Goal: Register for event/course

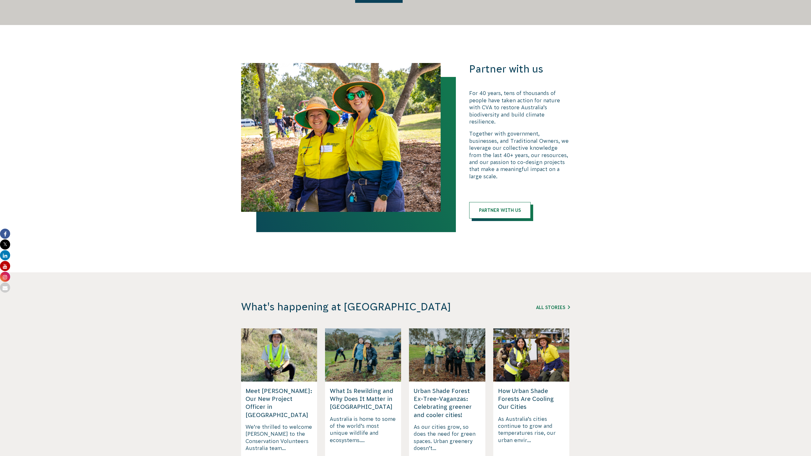
scroll to position [1231, 0]
click at [528, 387] on h5 "How Urban Shade Forests Are Cooling Our Cities" at bounding box center [531, 399] width 67 height 24
click at [520, 456] on link "Read More" at bounding box center [513, 461] width 31 height 5
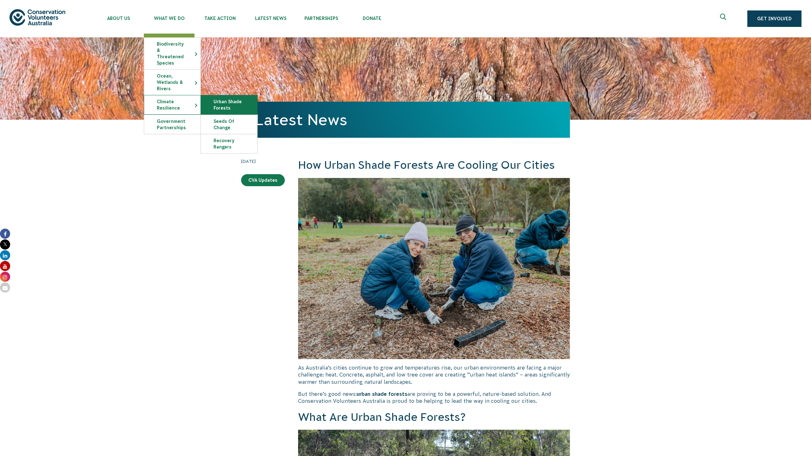
click at [220, 98] on link "Urban Shade Forests" at bounding box center [229, 104] width 56 height 19
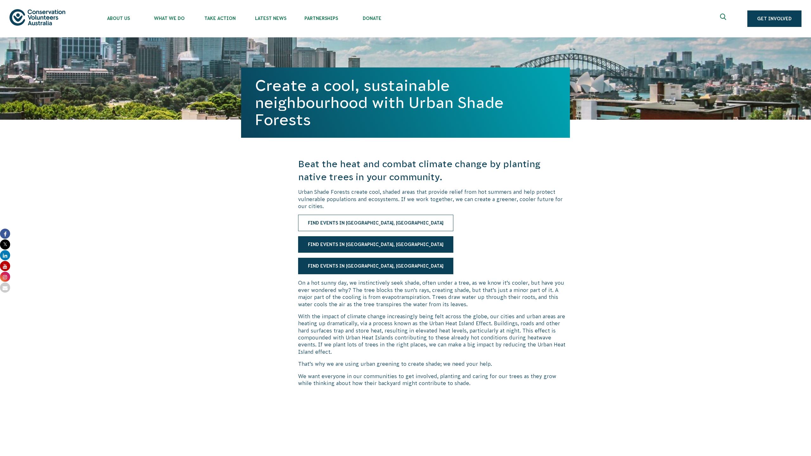
click at [350, 221] on link "Find events in Rockingham, WA" at bounding box center [375, 223] width 155 height 16
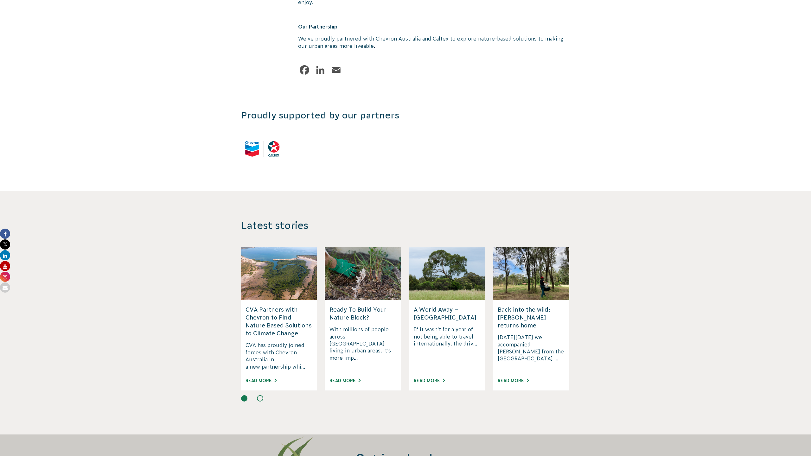
scroll to position [785, 0]
click at [345, 378] on link "Read More" at bounding box center [345, 380] width 31 height 5
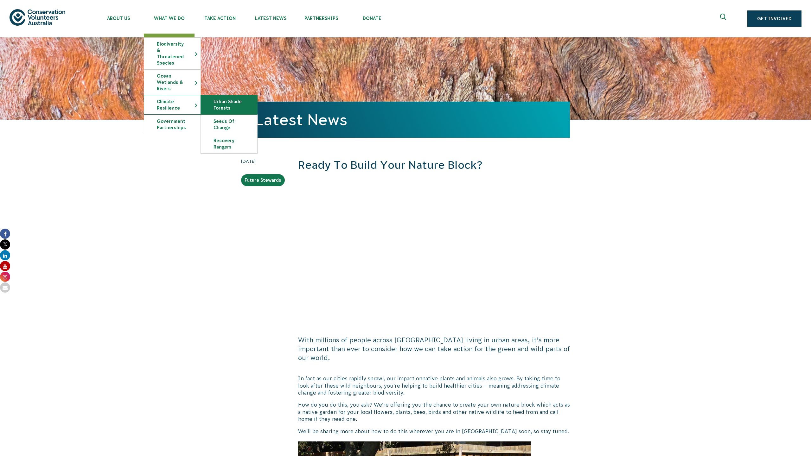
click at [235, 103] on link "Urban Shade Forests" at bounding box center [229, 104] width 56 height 19
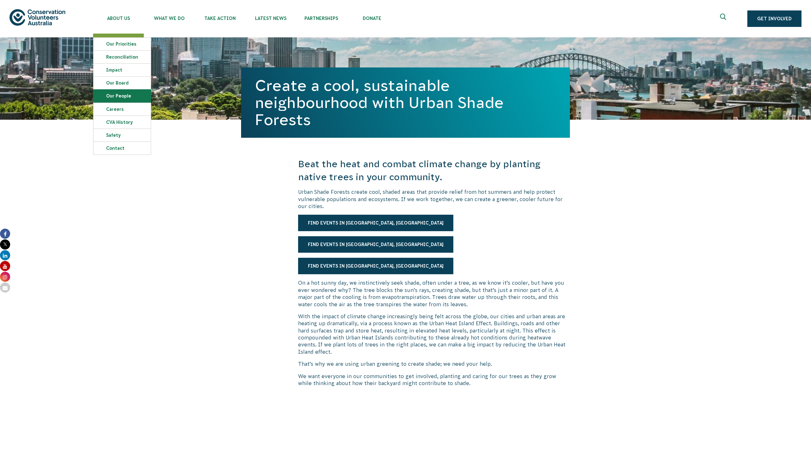
click at [125, 94] on link "Our People" at bounding box center [121, 96] width 57 height 13
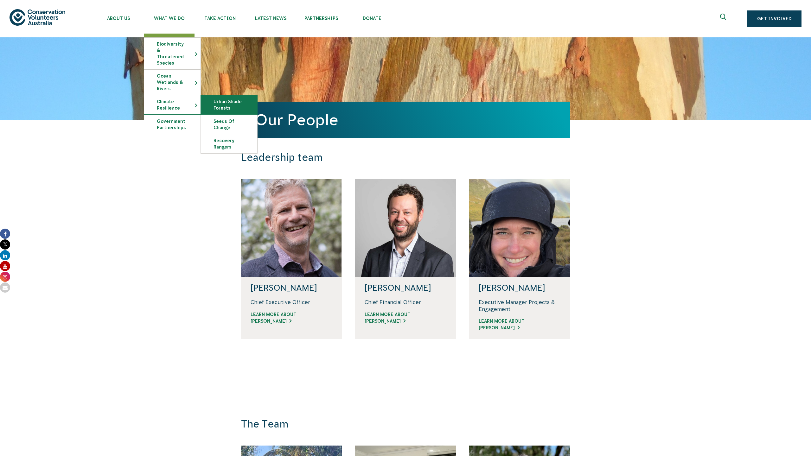
click at [230, 100] on link "Urban Shade Forests" at bounding box center [229, 104] width 56 height 19
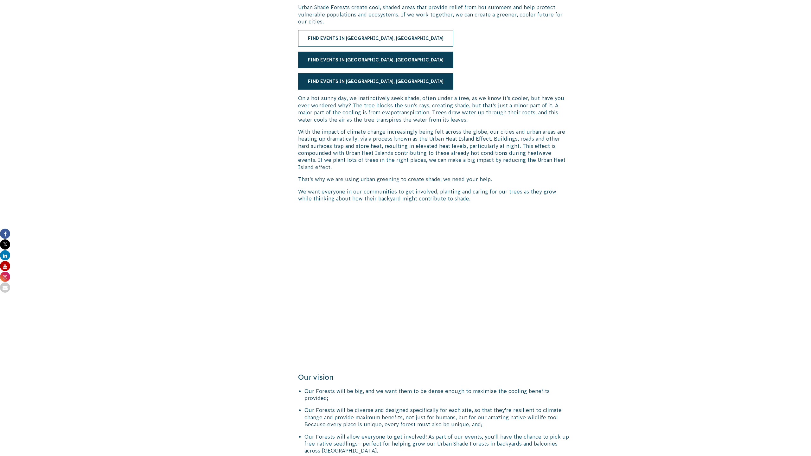
scroll to position [185, 0]
click at [373, 40] on link "Find events in Rockingham, WA" at bounding box center [375, 37] width 155 height 16
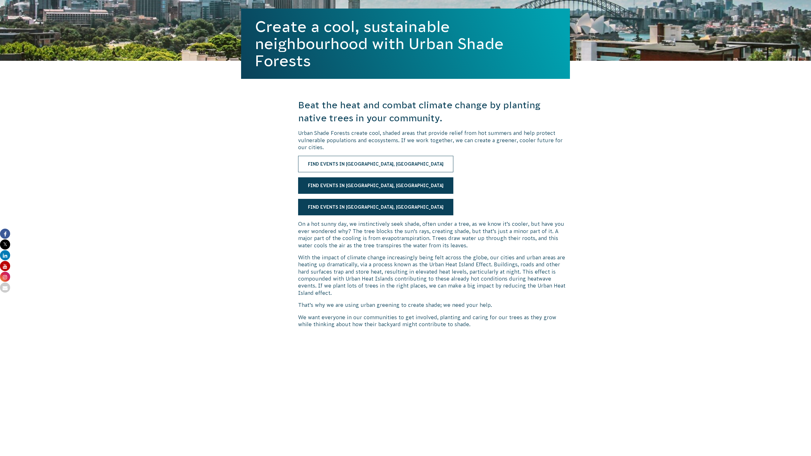
scroll to position [0, 0]
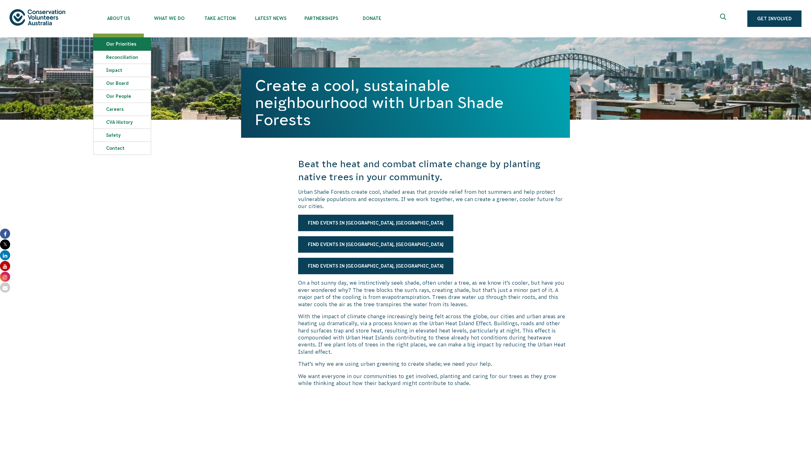
click at [121, 43] on link "Our Priorities" at bounding box center [121, 44] width 57 height 13
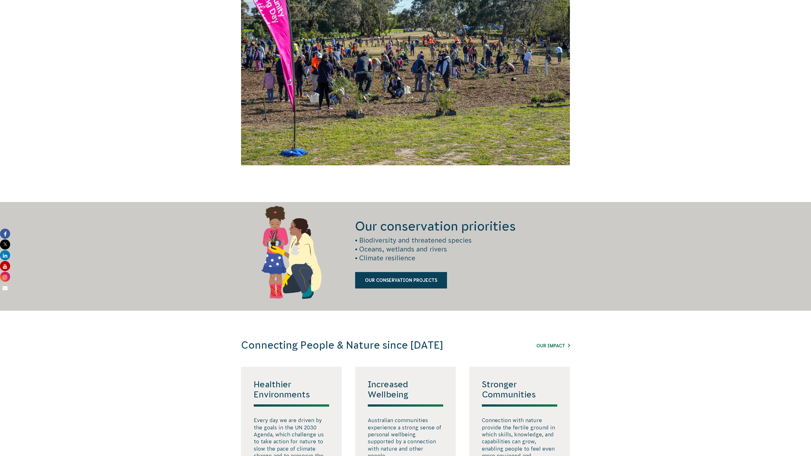
scroll to position [681, 0]
click at [412, 280] on link "Our Conservation Projects" at bounding box center [401, 280] width 92 height 16
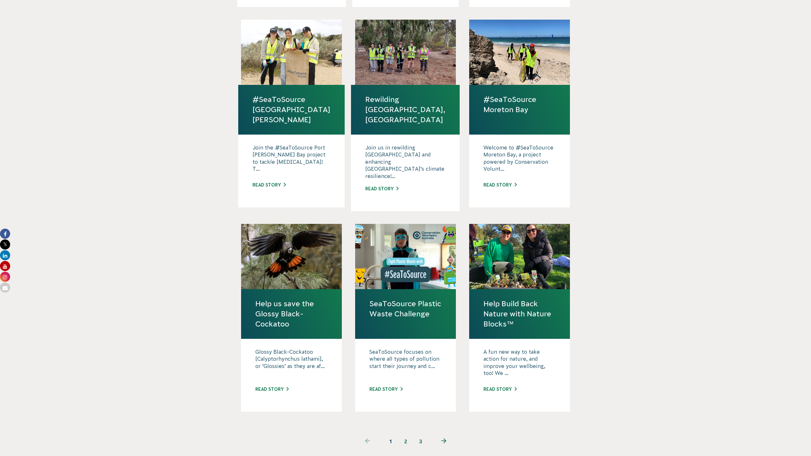
scroll to position [390, 0]
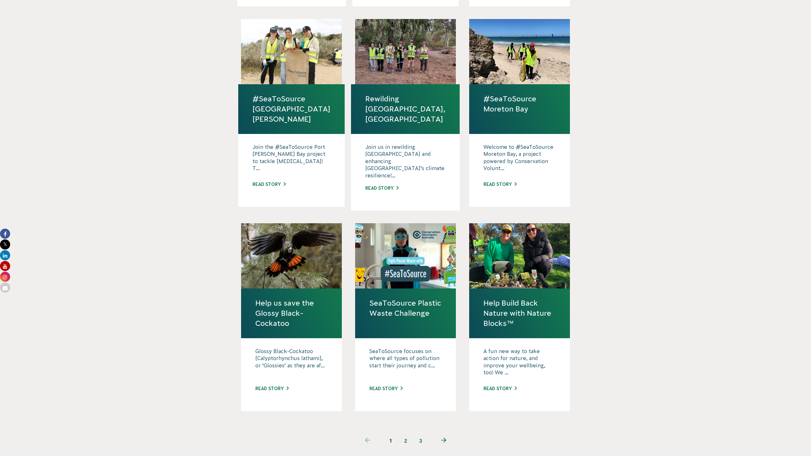
click at [406, 433] on link "2" at bounding box center [405, 440] width 15 height 15
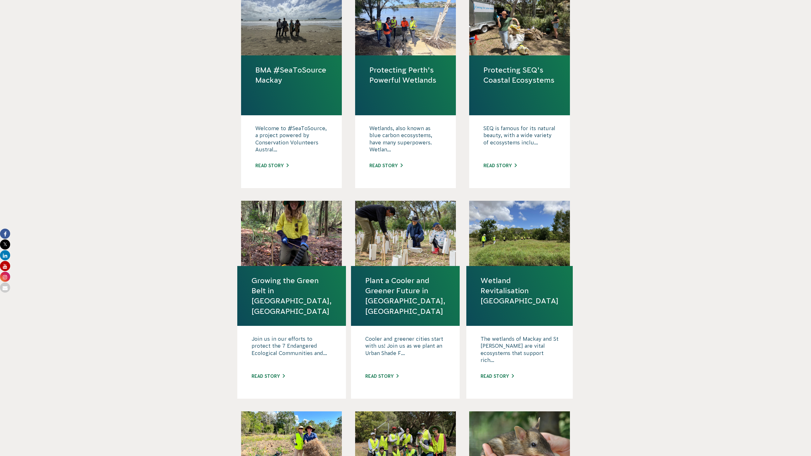
scroll to position [219, 0]
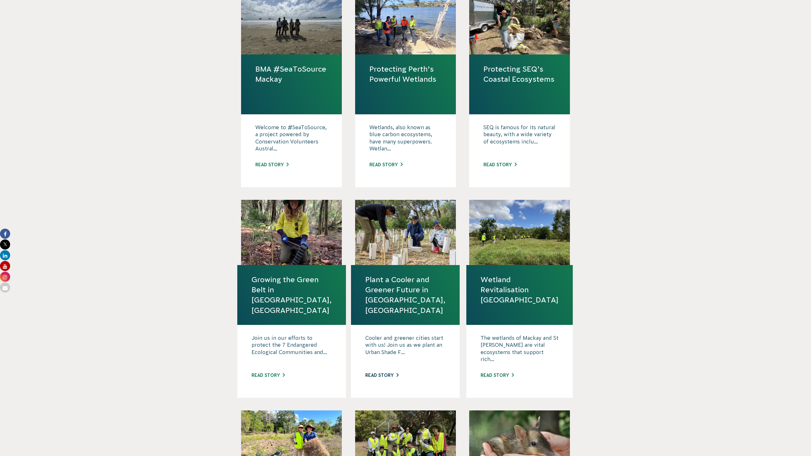
click at [390, 373] on link "Read story" at bounding box center [381, 375] width 33 height 5
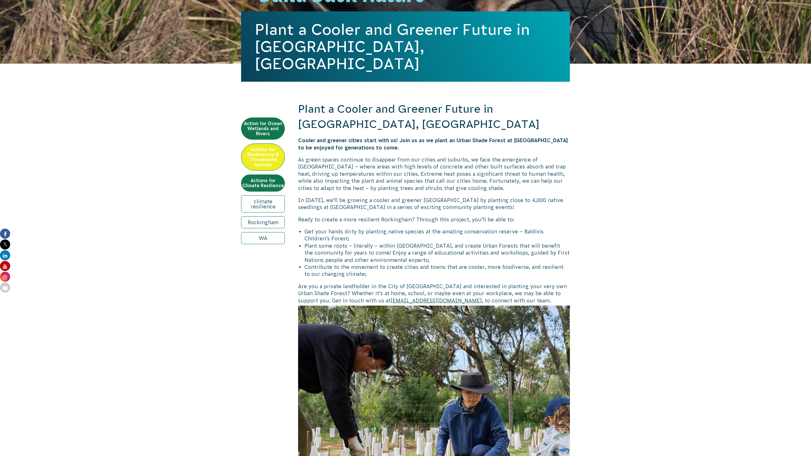
scroll to position [125, 0]
